Goal: Transaction & Acquisition: Purchase product/service

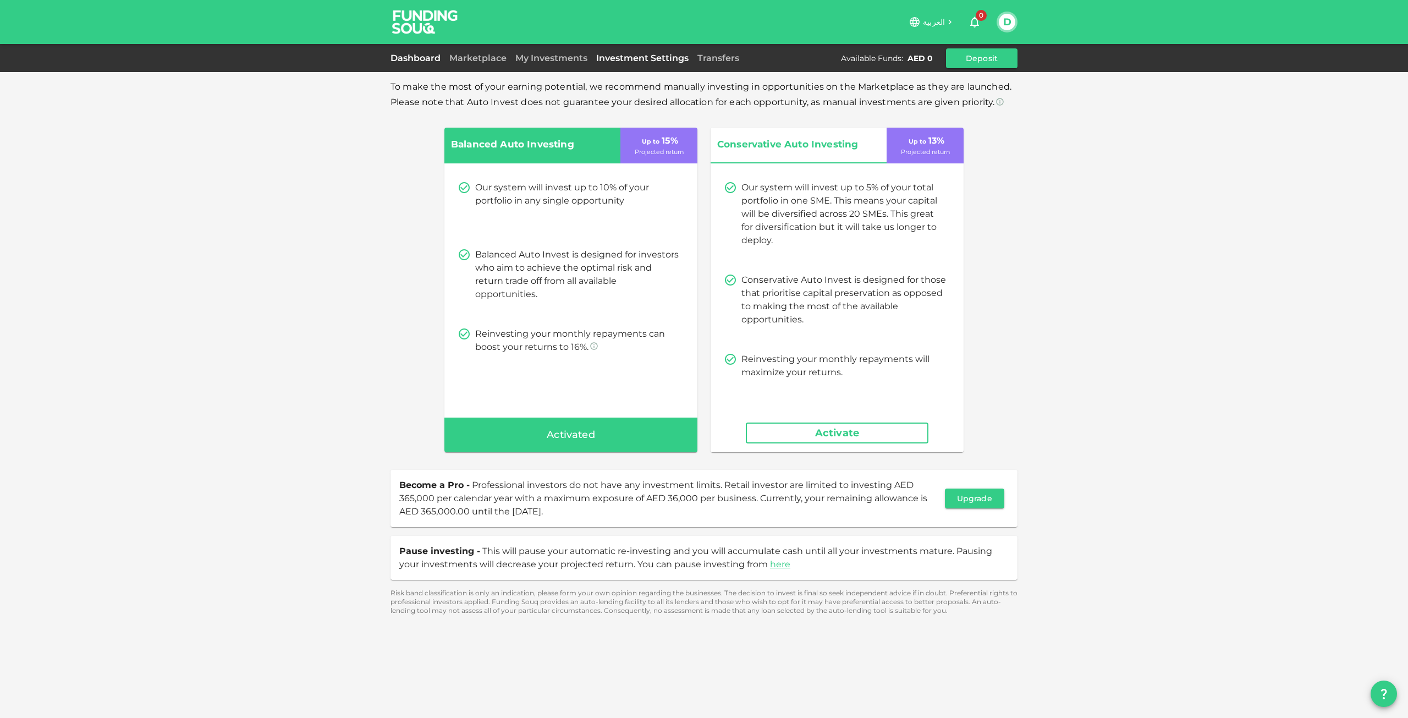
click at [408, 54] on link "Dashboard" at bounding box center [417, 58] width 54 height 10
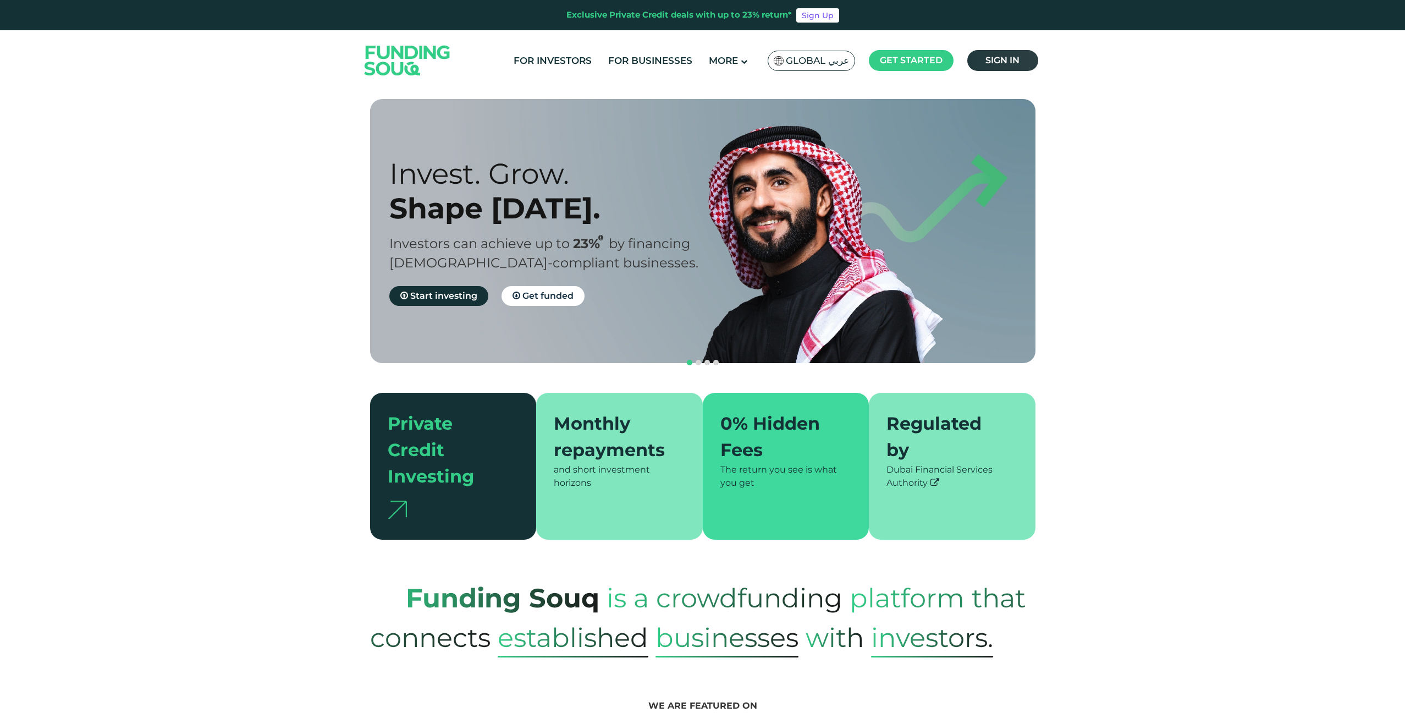
click at [1022, 63] on link "Sign in" at bounding box center [1002, 60] width 71 height 21
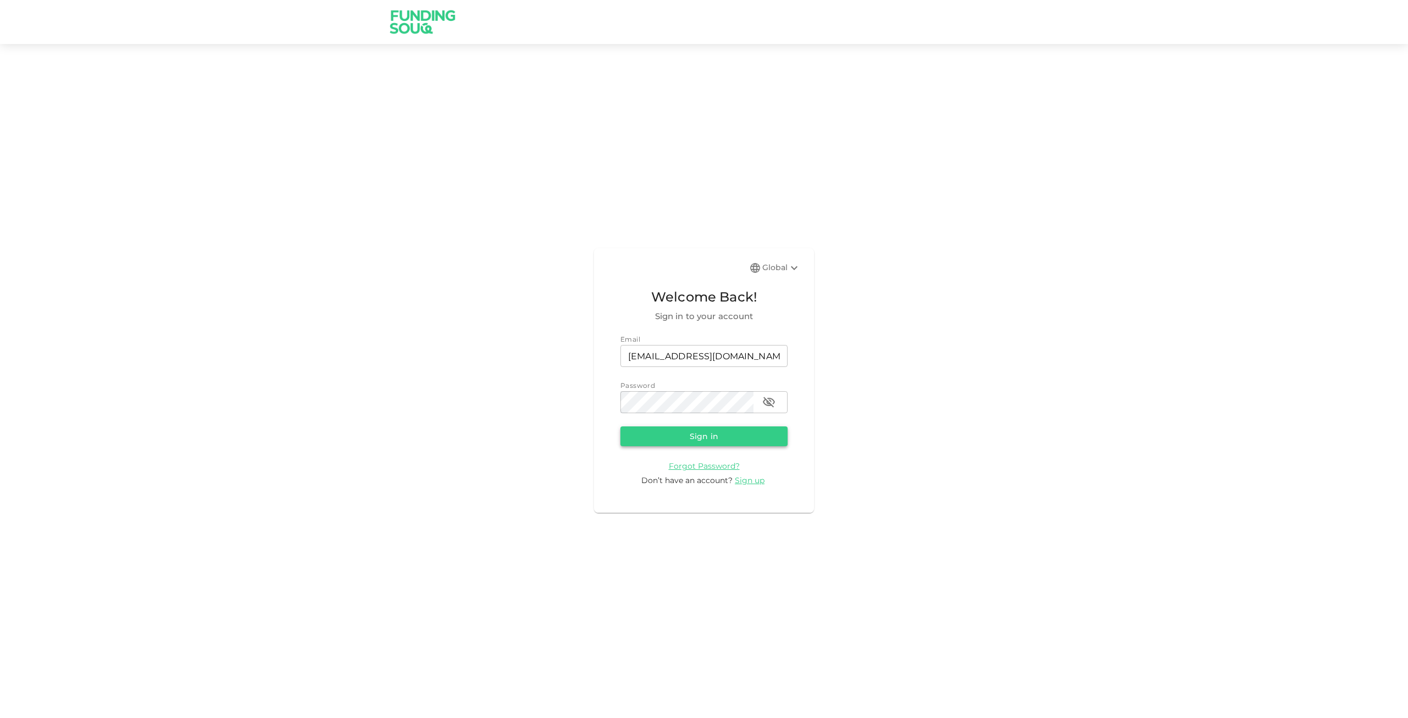
drag, startPoint x: 742, startPoint y: 434, endPoint x: 733, endPoint y: 423, distance: 14.4
click at [742, 434] on button "Sign in" at bounding box center [703, 436] width 167 height 20
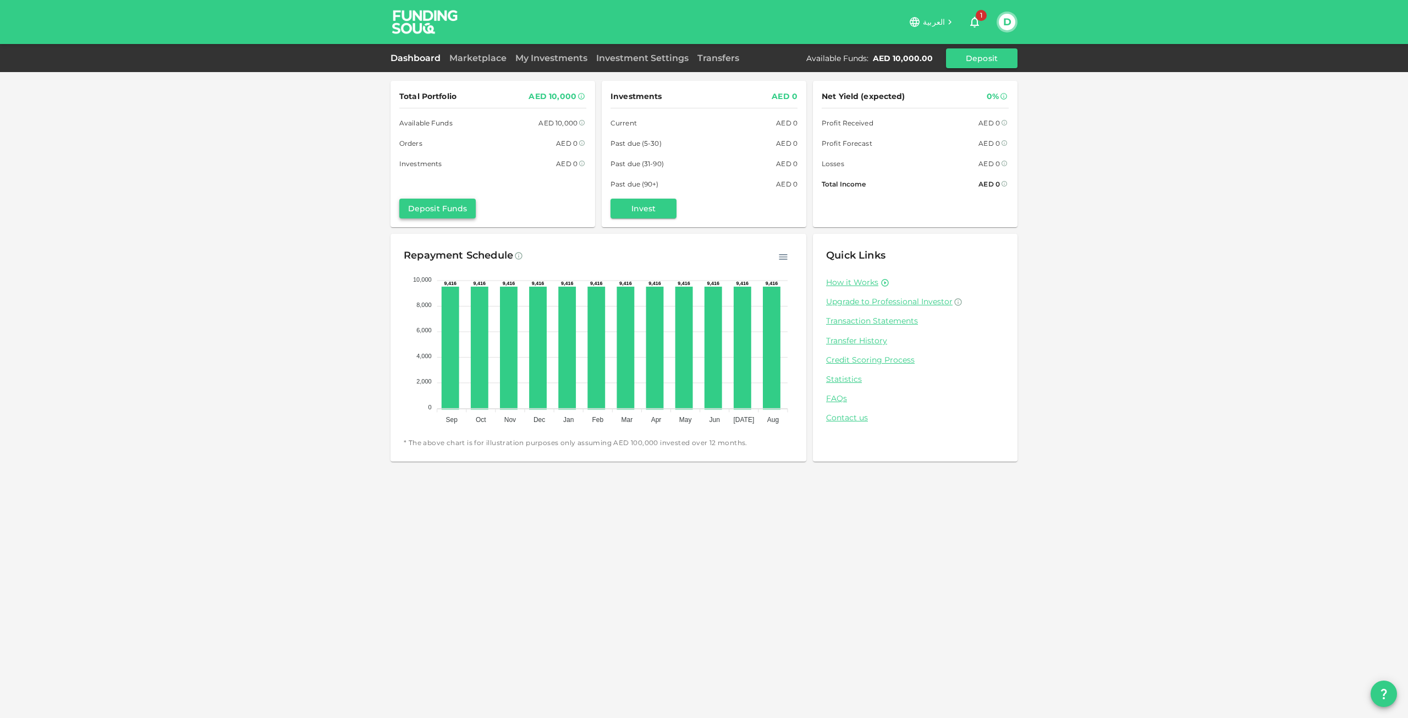
drag, startPoint x: 433, startPoint y: 220, endPoint x: 442, endPoint y: 212, distance: 12.1
click at [433, 220] on div "Total Portfolio AED 10,000 Available Funds AED 10,000 Orders AED 0 Investments …" at bounding box center [492, 154] width 205 height 146
click at [452, 203] on button "Deposit Funds" at bounding box center [437, 209] width 76 height 20
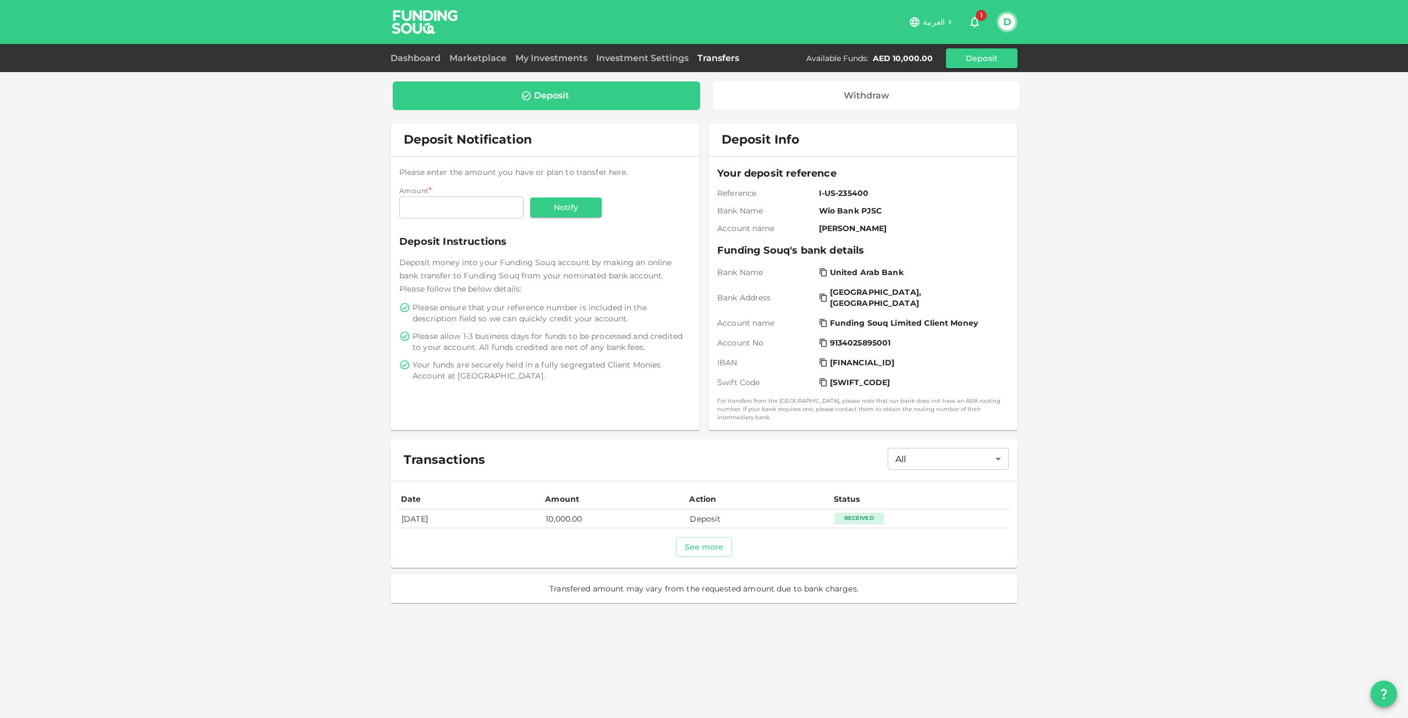
click at [872, 513] on div "Received" at bounding box center [858, 518] width 49 height 11
click at [543, 73] on div "Deposit Withdraw Deposit Notification Please enter the amount you have or plan …" at bounding box center [703, 341] width 627 height 537
click at [546, 66] on div "Dashboard Marketplace My Investments Investment Settings Transfers Available Fu…" at bounding box center [703, 58] width 627 height 20
click at [549, 57] on link "My Investments" at bounding box center [551, 58] width 81 height 10
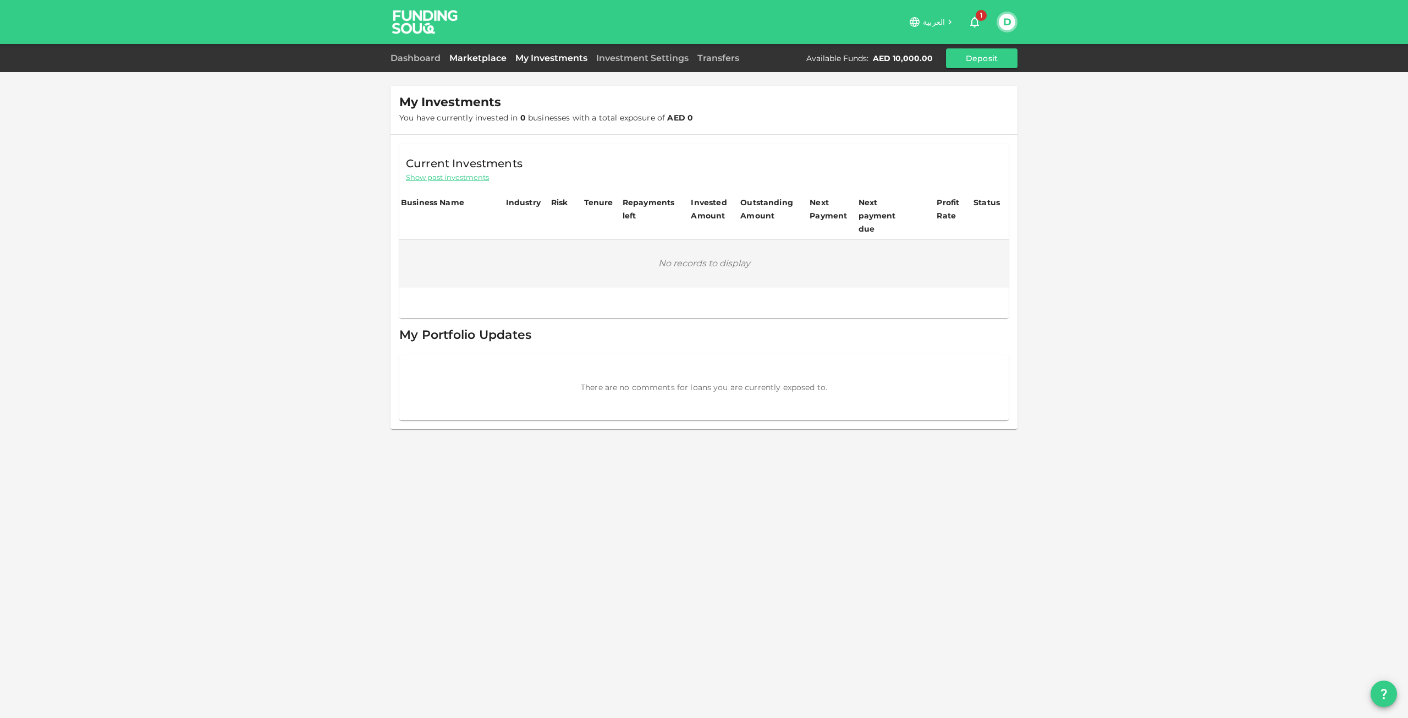
click at [480, 56] on link "Marketplace" at bounding box center [478, 58] width 66 height 10
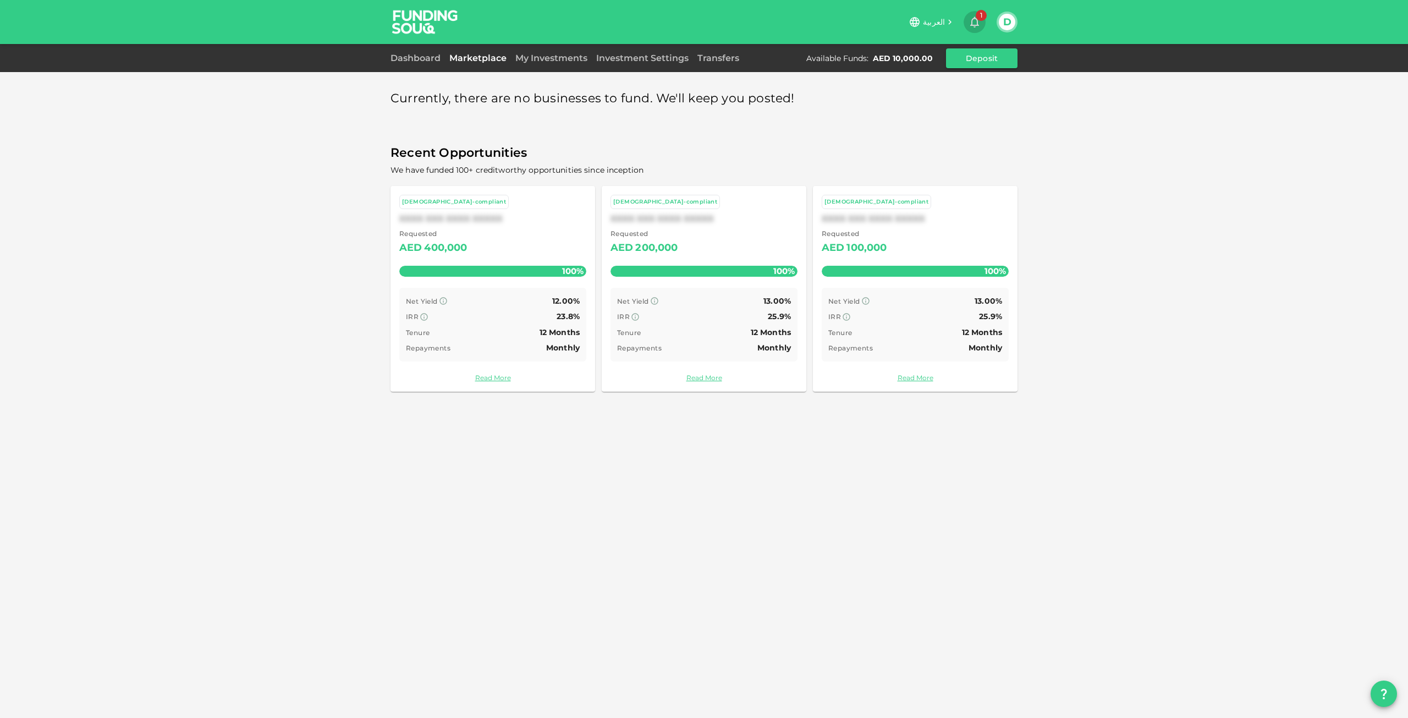
click at [979, 14] on span "1" at bounding box center [981, 15] width 11 height 11
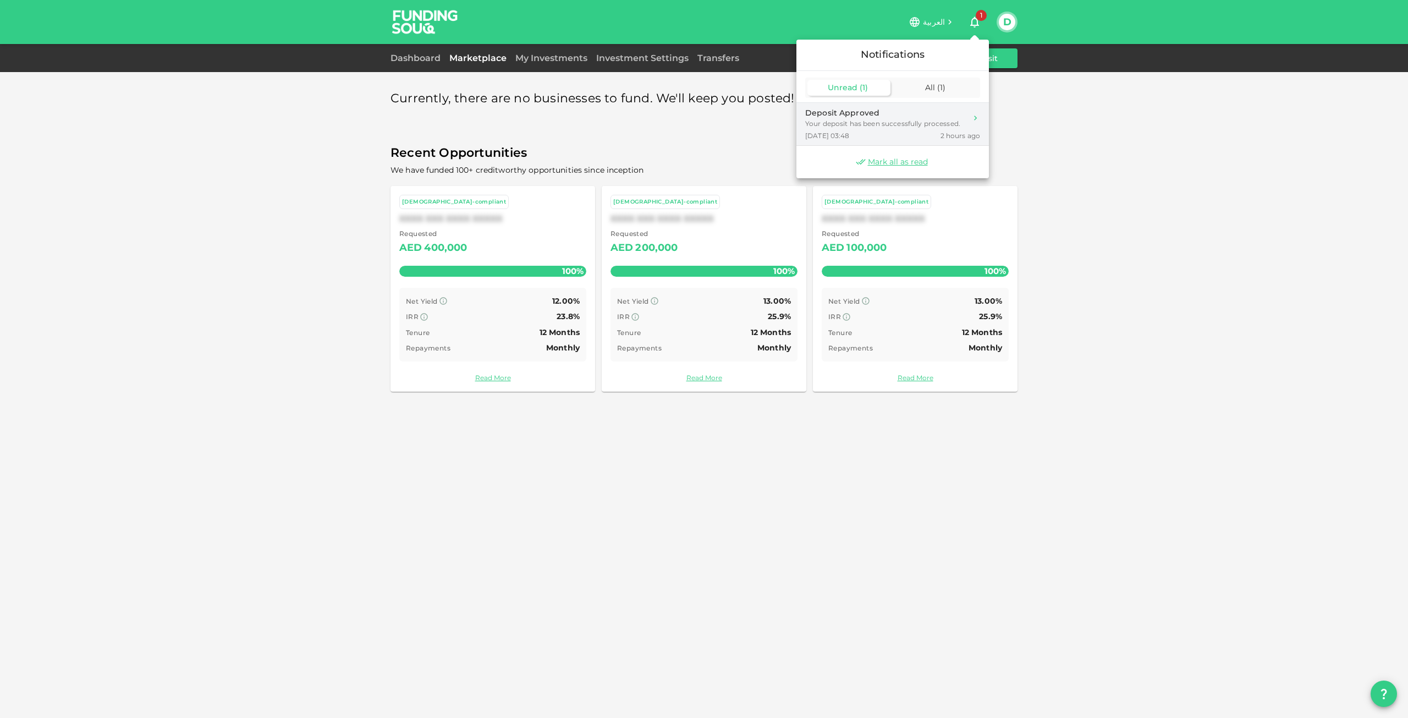
click at [978, 121] on icon at bounding box center [975, 117] width 9 height 9
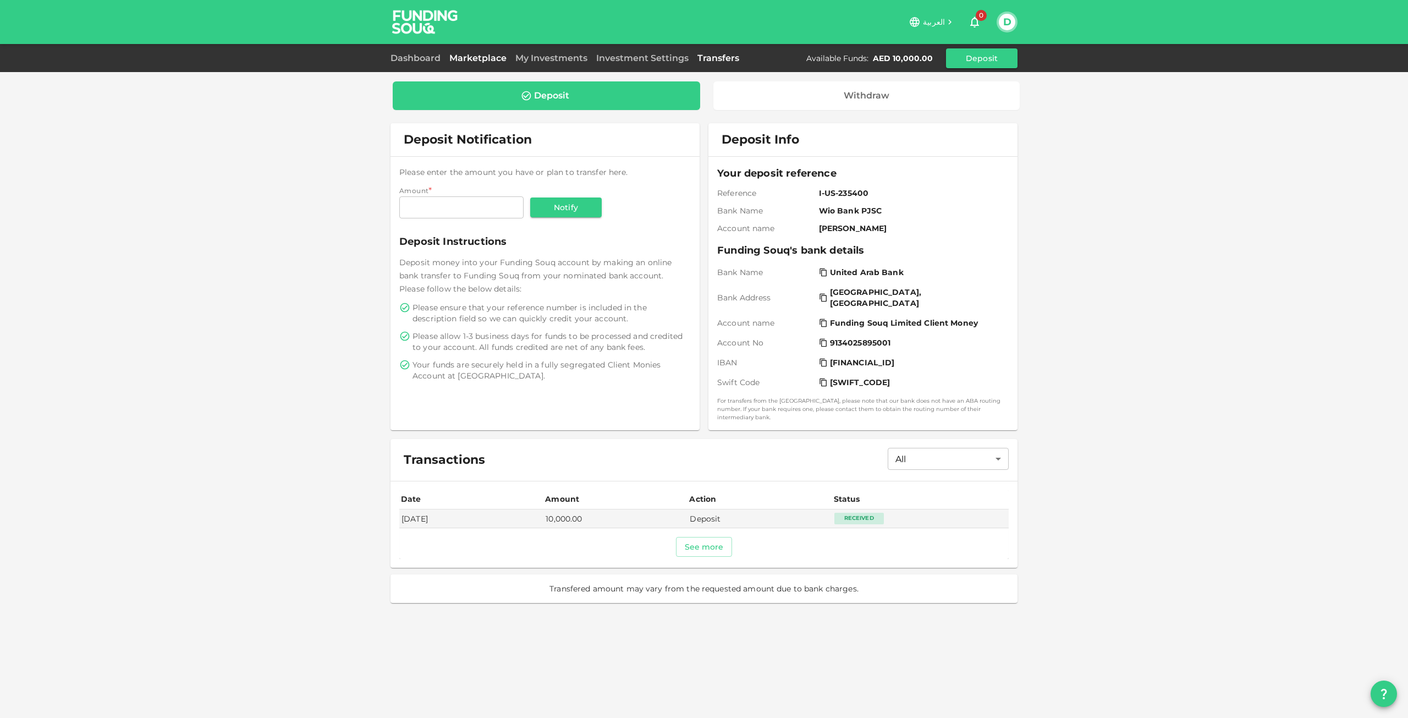
click at [475, 59] on link "Marketplace" at bounding box center [478, 58] width 66 height 10
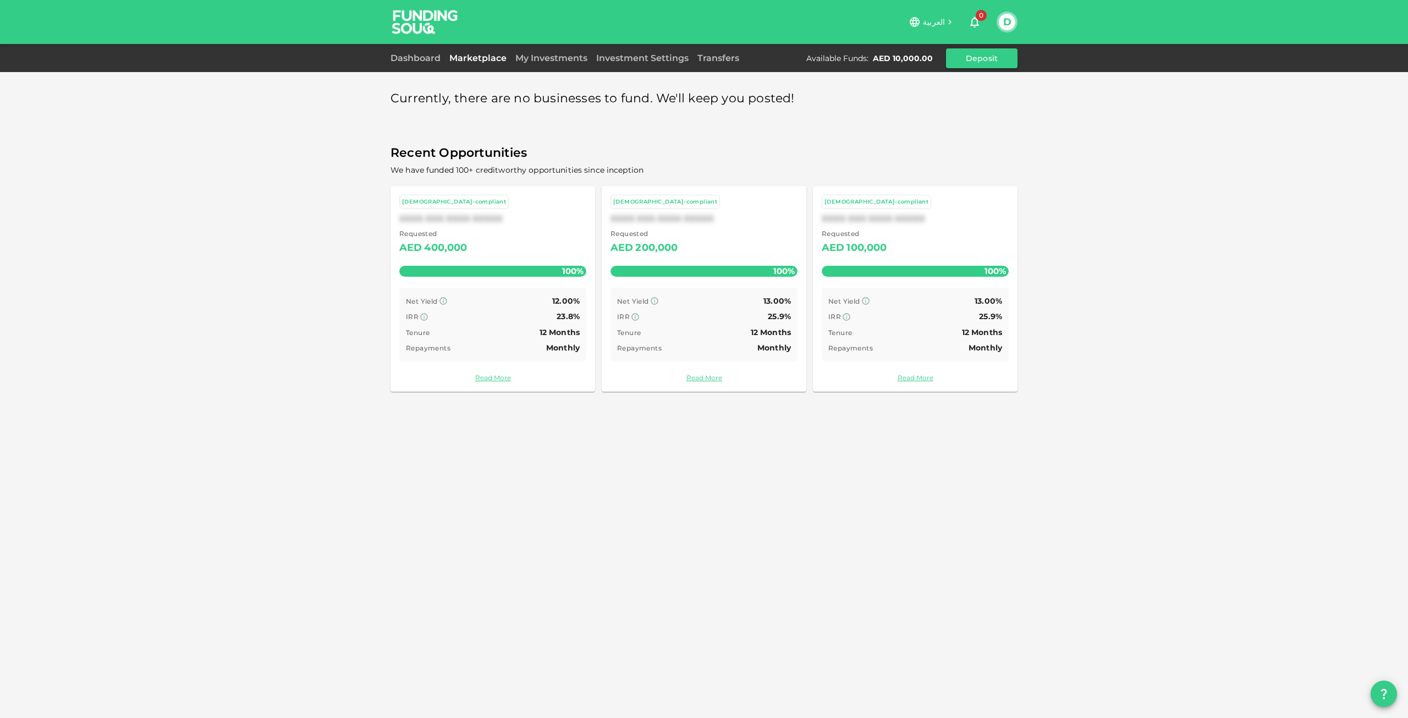
click at [495, 297] on div "Net Yield 12.00%" at bounding box center [493, 301] width 174 height 14
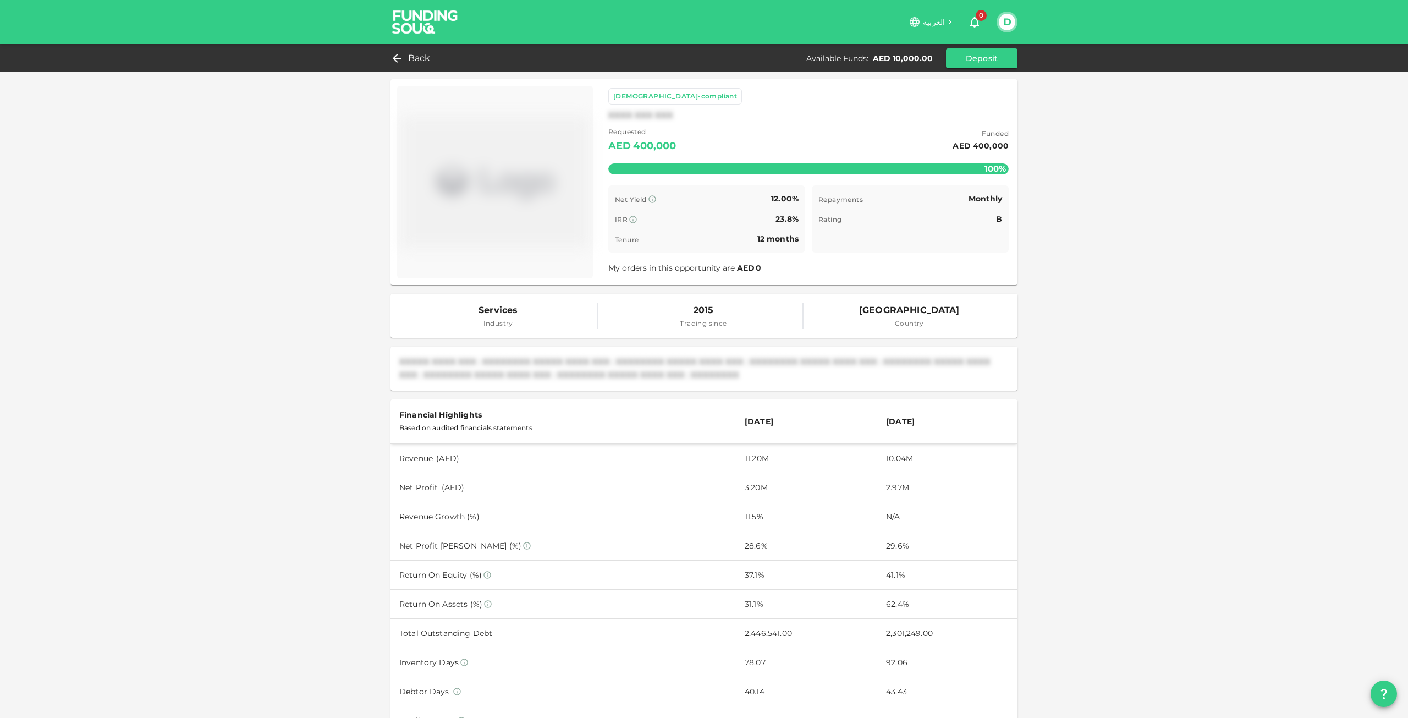
click at [406, 49] on div "Back Available Funds : AED 10,000.00 Deposit" at bounding box center [703, 58] width 627 height 20
click at [405, 55] on div "Back" at bounding box center [412, 58] width 45 height 15
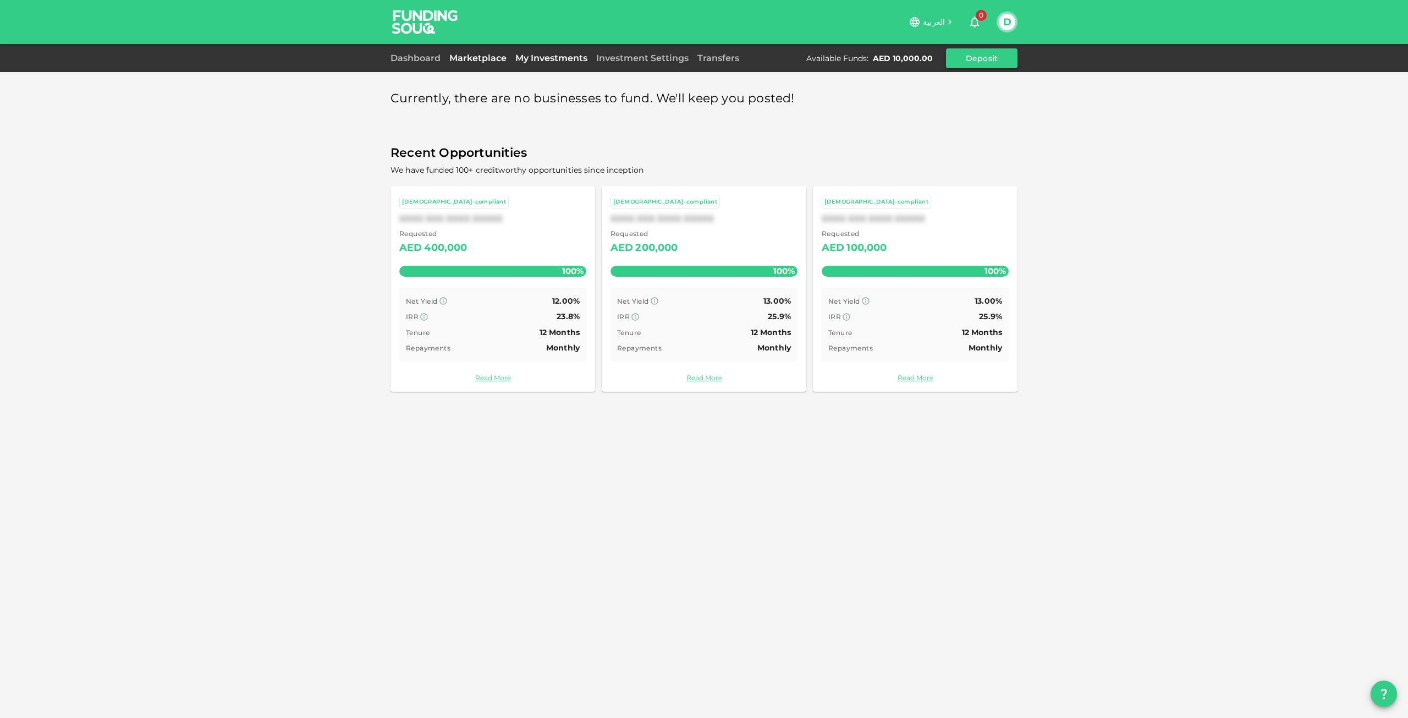
click at [553, 53] on link "My Investments" at bounding box center [551, 58] width 81 height 10
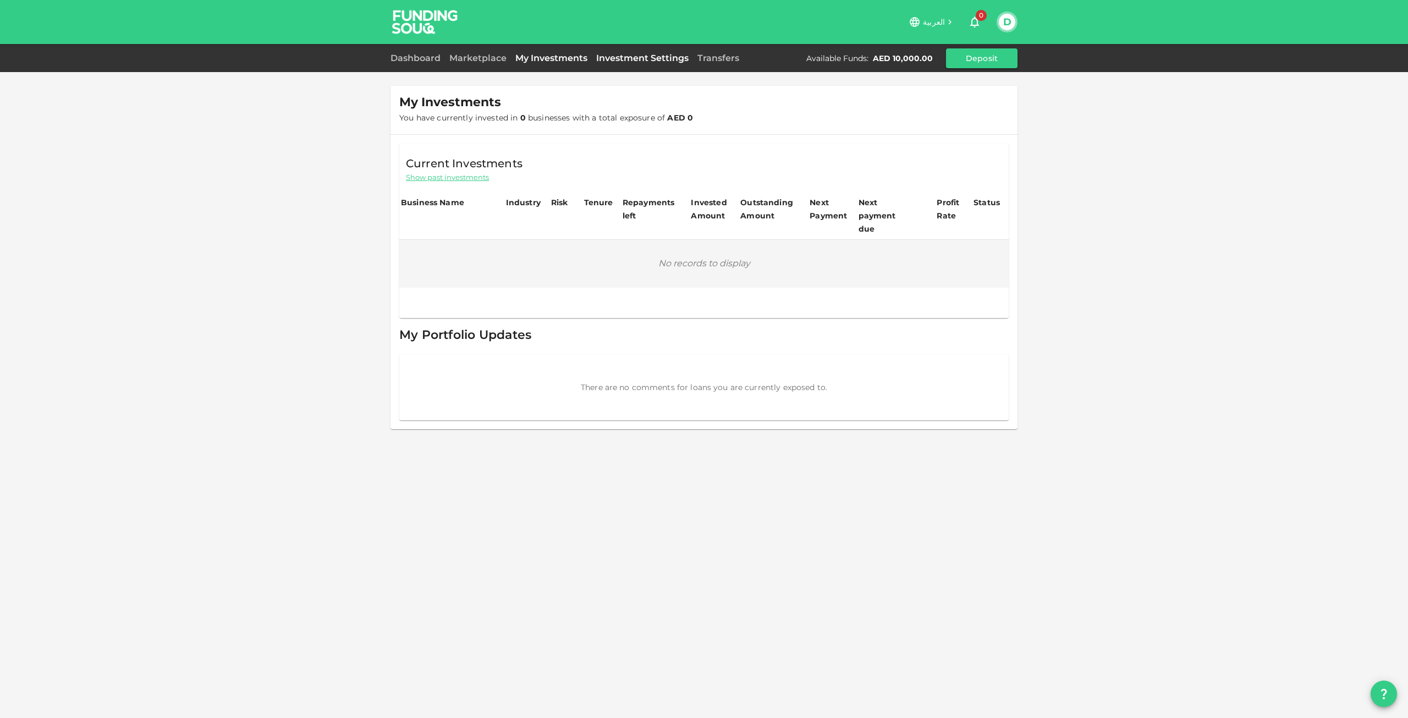
click at [637, 55] on link "Investment Settings" at bounding box center [642, 58] width 101 height 10
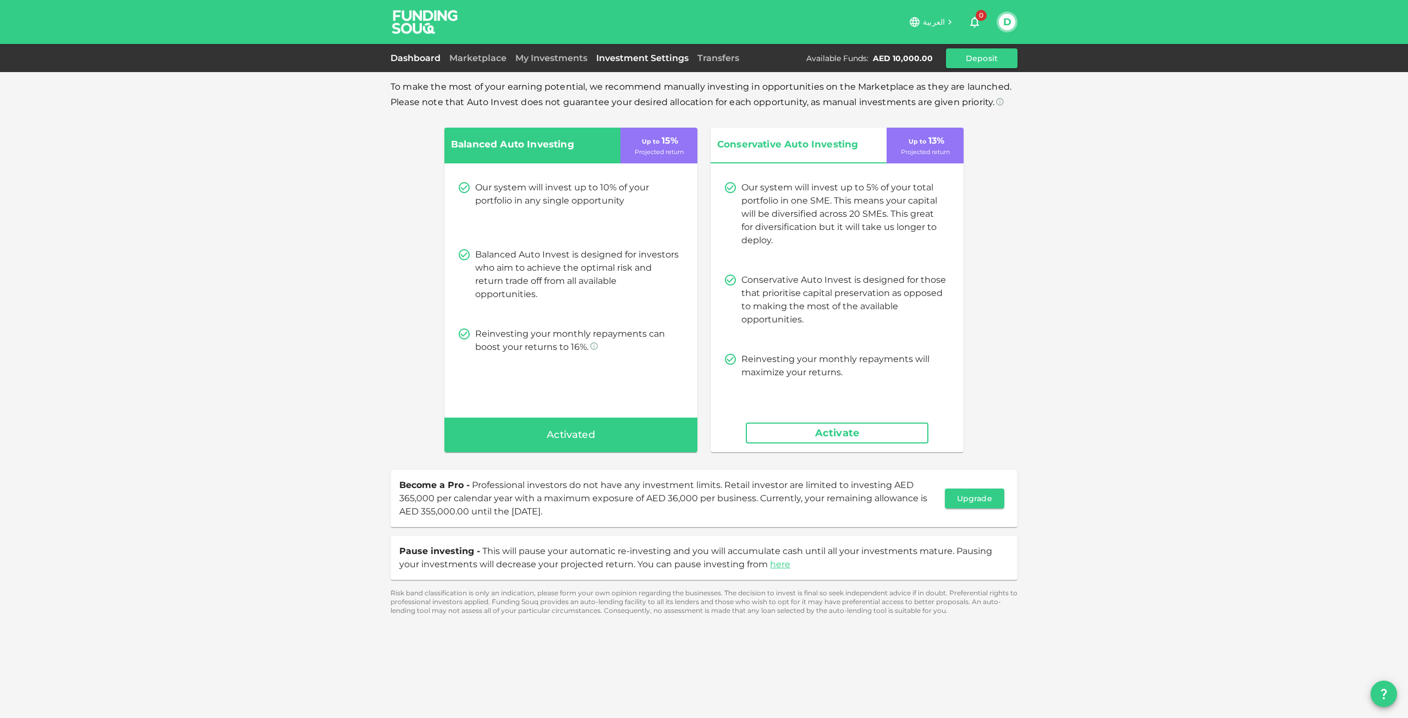
click at [408, 56] on link "Dashboard" at bounding box center [417, 58] width 54 height 10
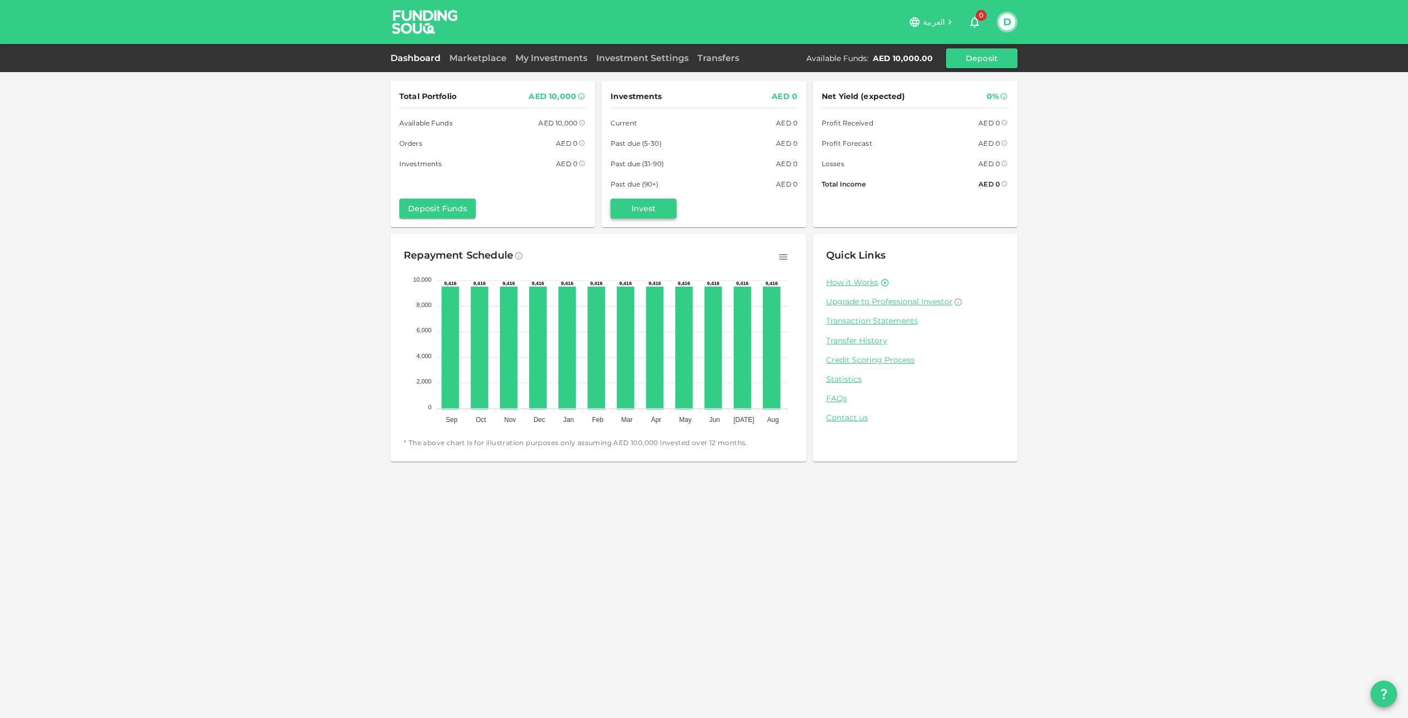
click at [661, 201] on button "Invest" at bounding box center [643, 209] width 66 height 20
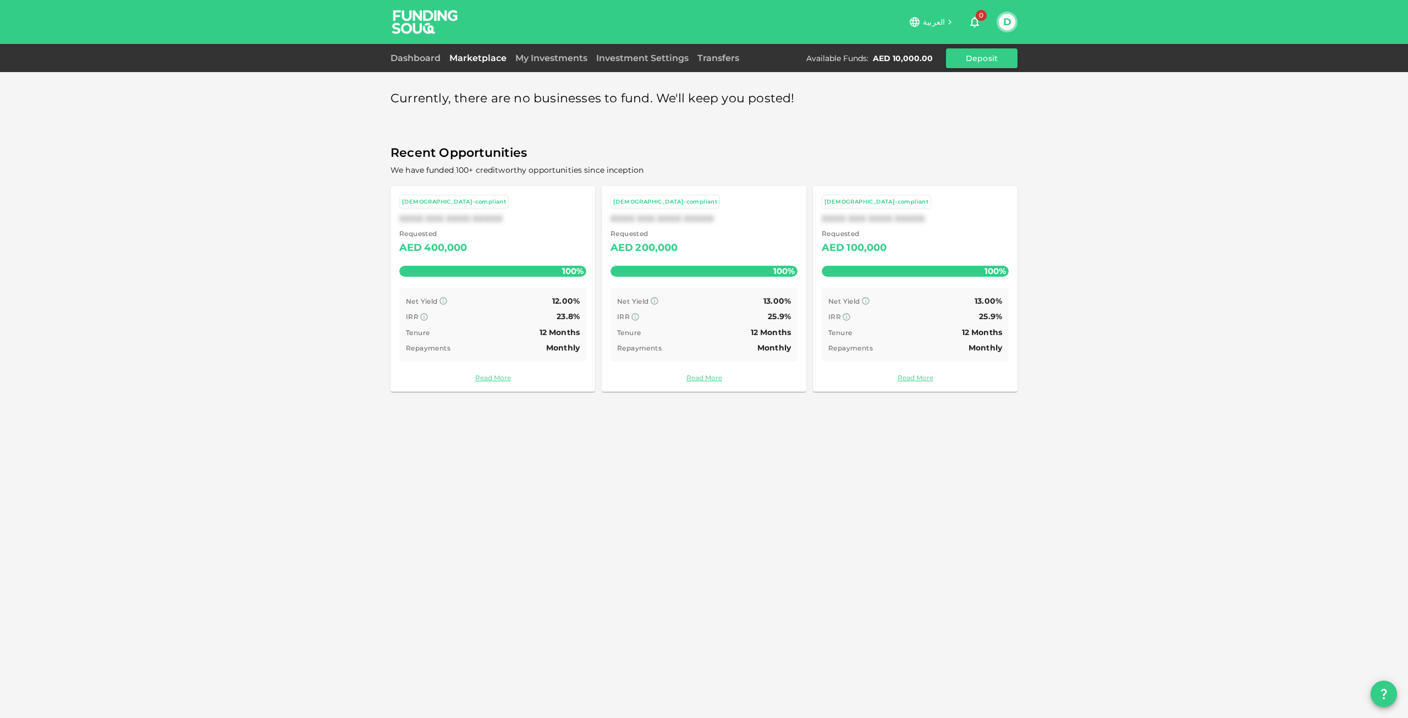
click at [1394, 700] on div at bounding box center [1383, 693] width 26 height 26
click at [1387, 698] on icon "question" at bounding box center [1383, 693] width 13 height 13
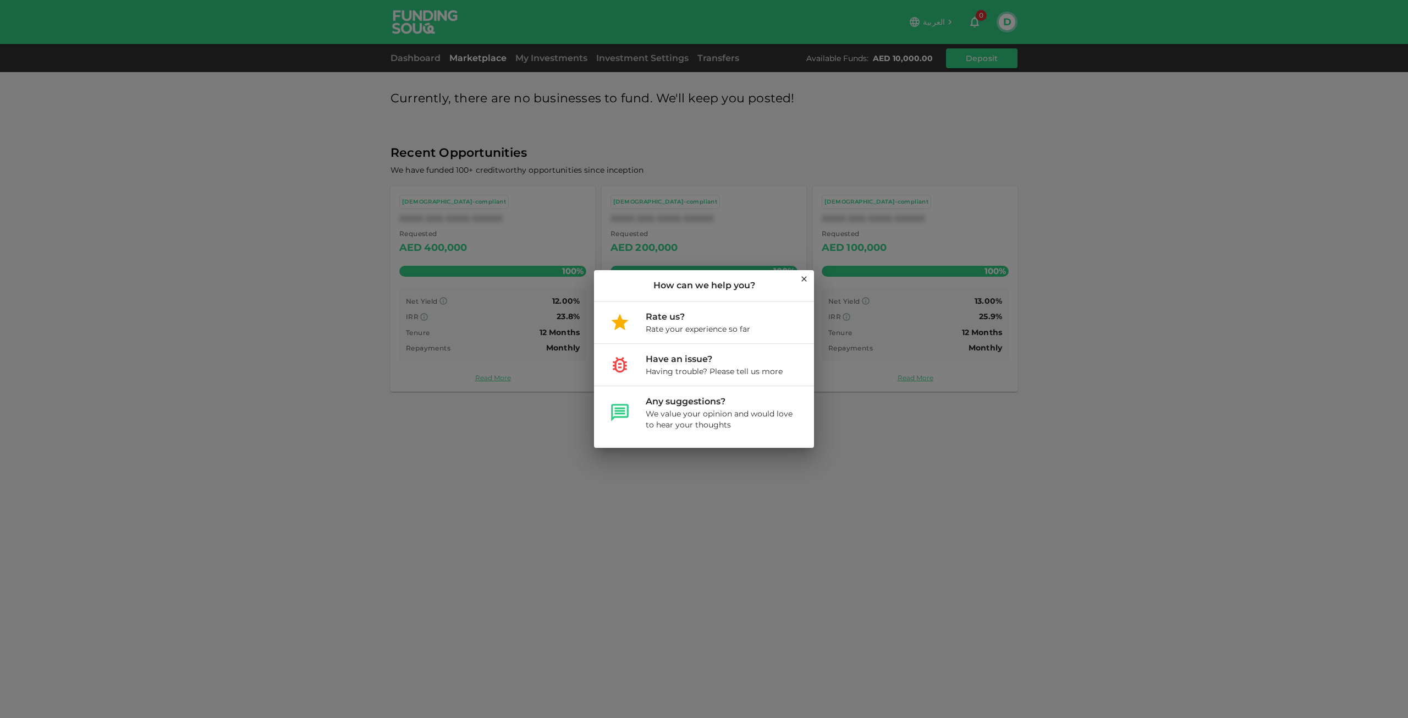
click at [807, 277] on icon at bounding box center [804, 278] width 9 height 9
